Goal: Task Accomplishment & Management: Manage account settings

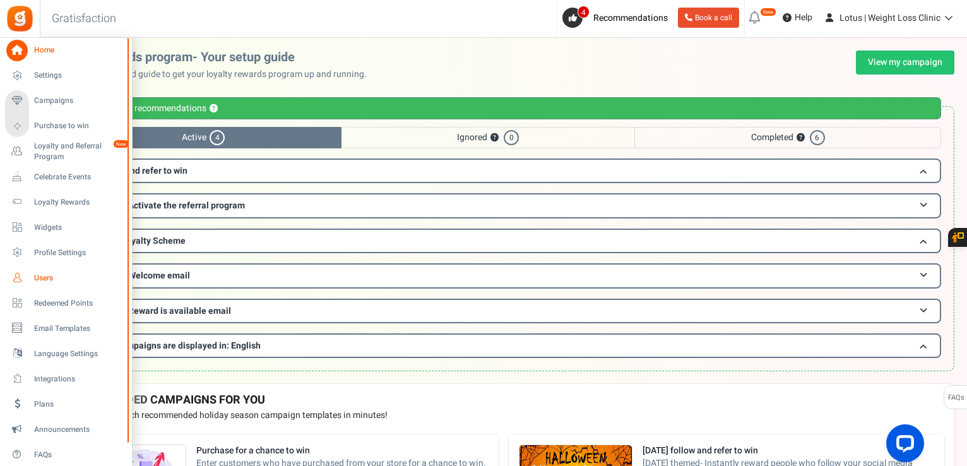
click at [46, 282] on span "Users" at bounding box center [78, 278] width 88 height 11
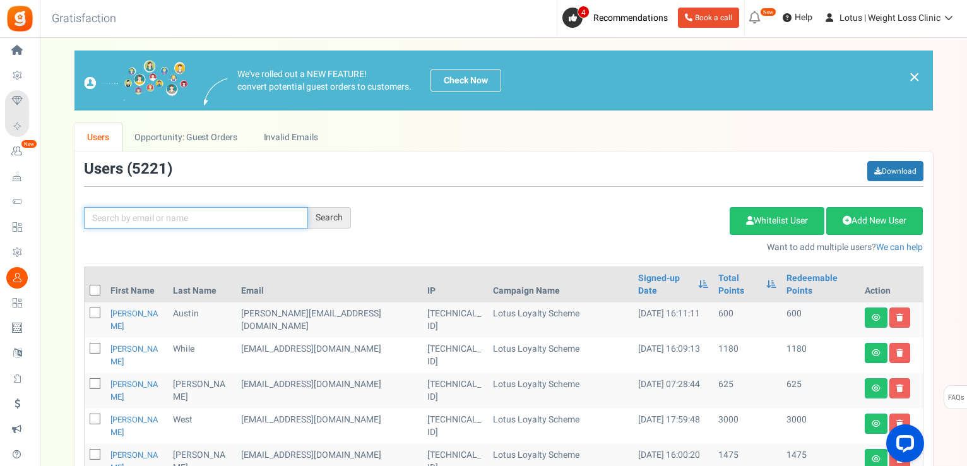
click at [230, 215] on input "text" at bounding box center [196, 217] width 224 height 21
paste input "[EMAIL_ADDRESS][DOMAIN_NAME]"
type input "[EMAIL_ADDRESS][DOMAIN_NAME]"
click at [330, 218] on div "Search" at bounding box center [329, 217] width 43 height 21
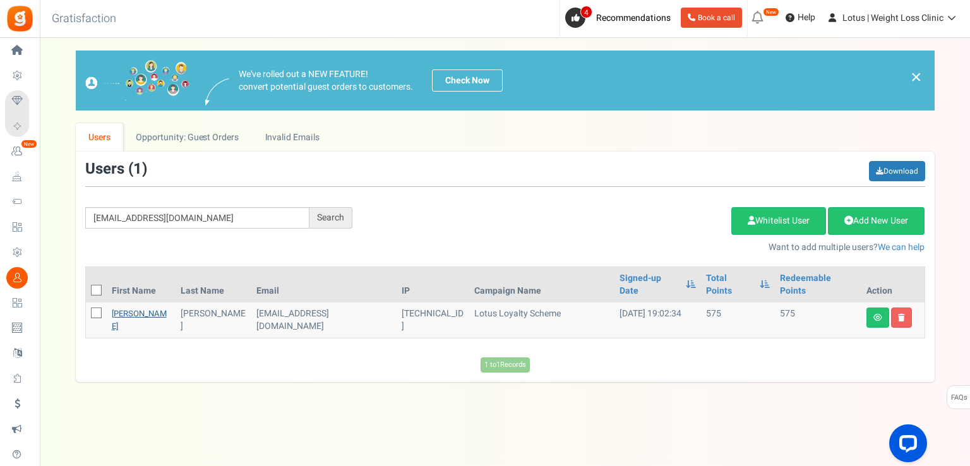
click at [124, 307] on link "[PERSON_NAME]" at bounding box center [139, 319] width 55 height 25
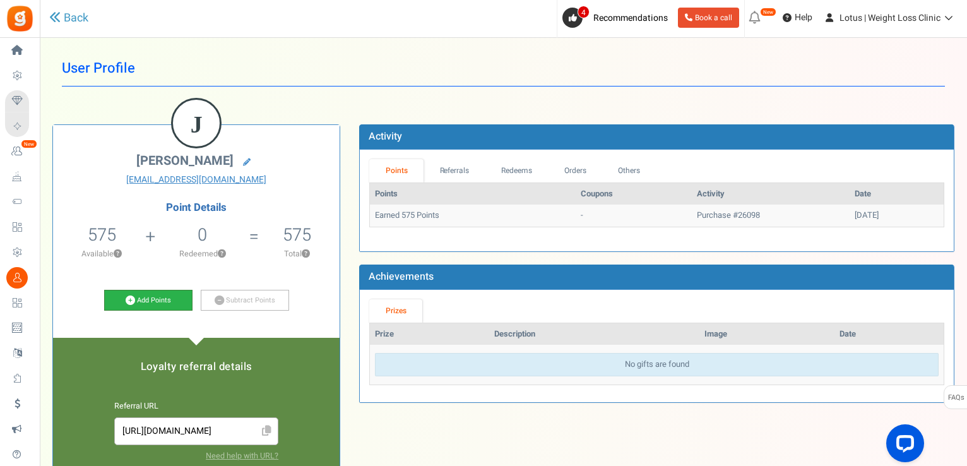
click at [160, 292] on link "Add Points" at bounding box center [148, 300] width 88 height 21
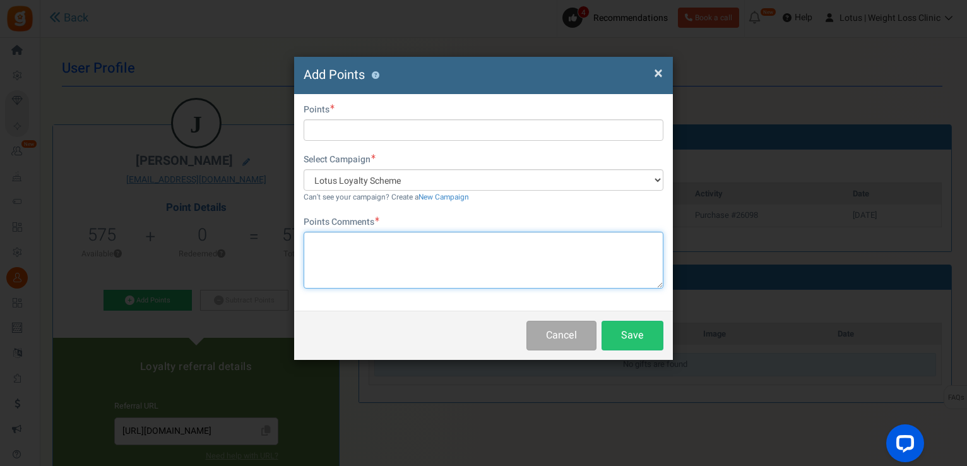
click at [351, 232] on textarea at bounding box center [484, 260] width 360 height 57
type textarea "month delay in delivery sorry"
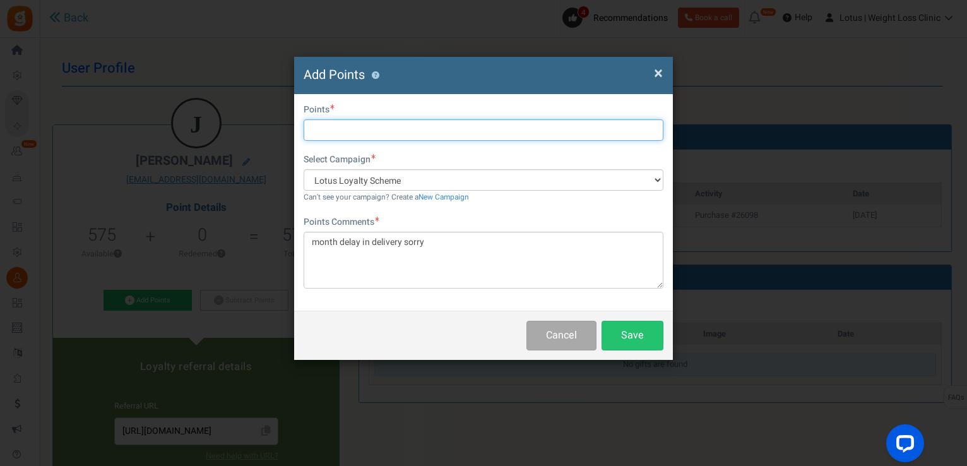
click at [374, 133] on input "text" at bounding box center [484, 129] width 360 height 21
type input "1000"
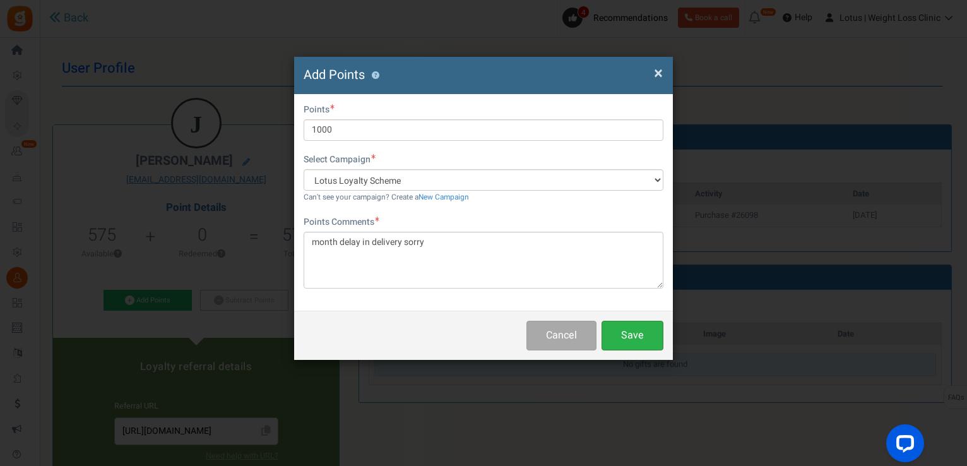
click at [634, 333] on button "Save" at bounding box center [633, 336] width 62 height 30
